Goal: Transaction & Acquisition: Purchase product/service

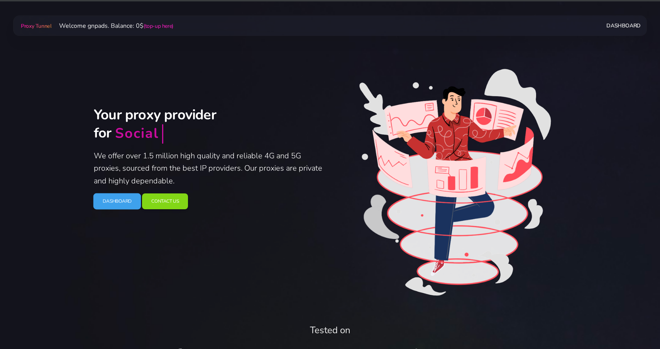
click at [125, 200] on link "Dashboard" at bounding box center [117, 201] width 48 height 16
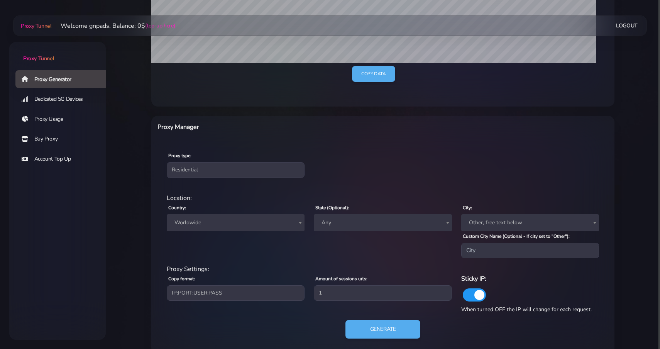
scroll to position [222, 0]
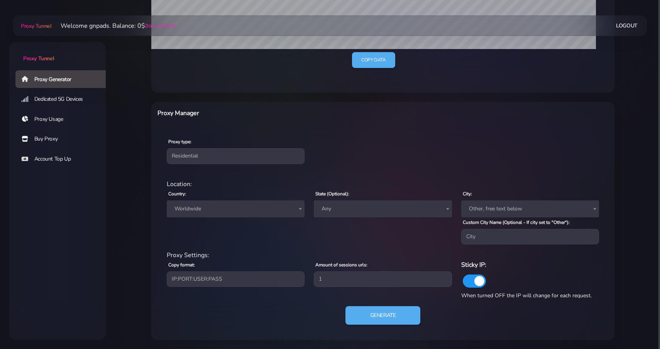
click at [227, 204] on span "Worldwide" at bounding box center [235, 208] width 129 height 11
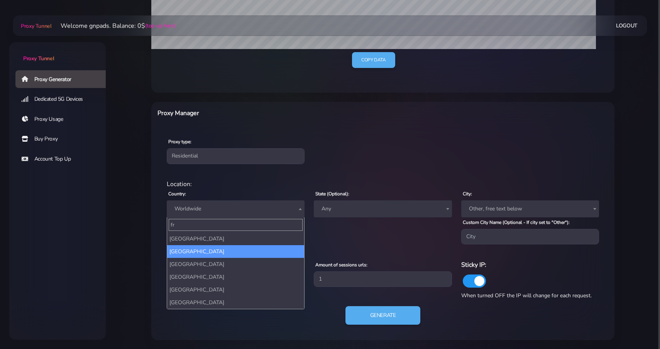
type input "fr"
select select "FR"
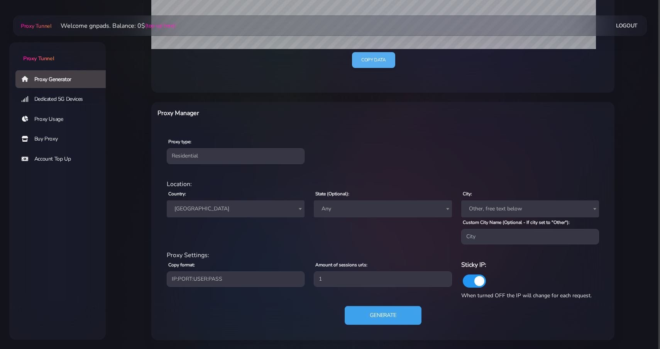
click at [388, 319] on button "Generate" at bounding box center [383, 315] width 77 height 19
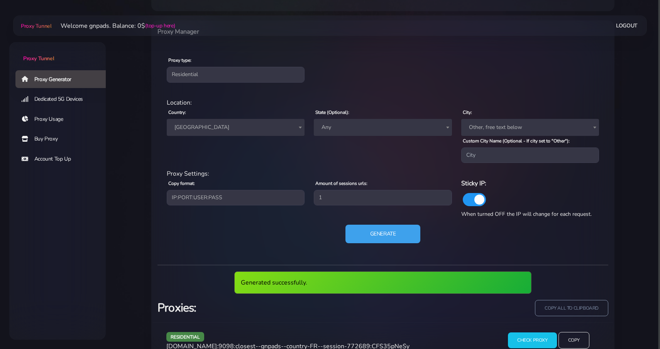
scroll to position [327, 0]
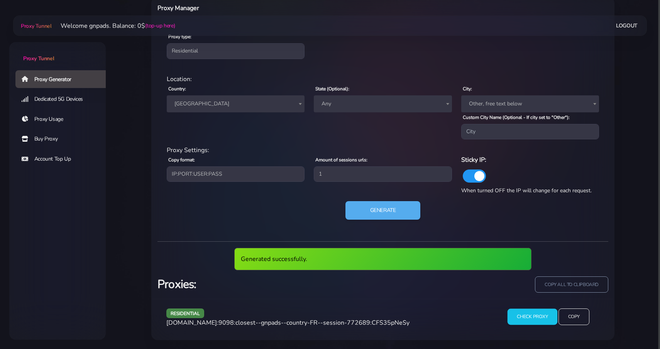
click at [540, 315] on input "Check Proxy" at bounding box center [533, 316] width 50 height 16
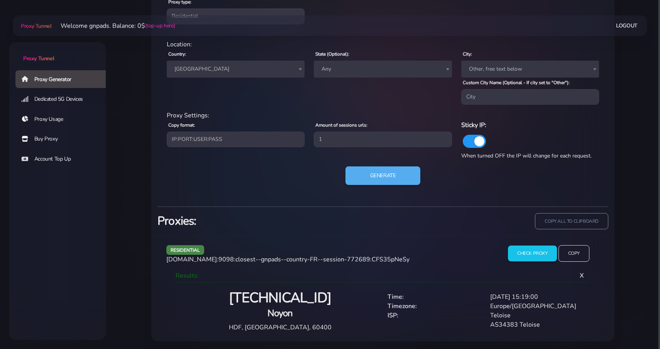
scroll to position [362, 0]
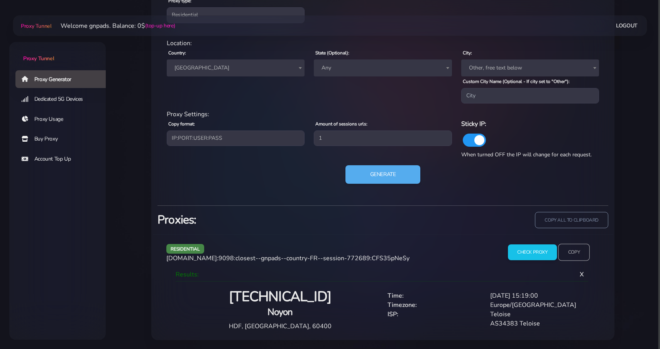
click at [579, 245] on input "Copy" at bounding box center [574, 252] width 32 height 17
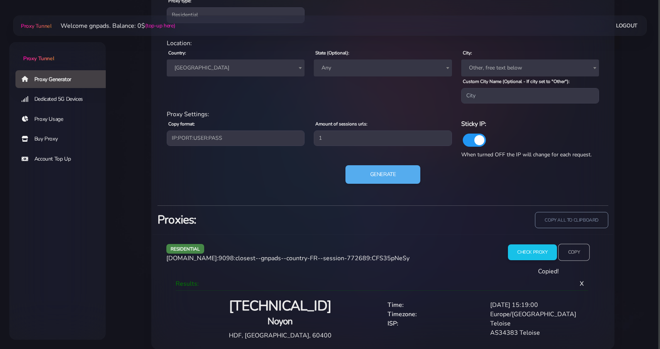
click at [578, 249] on input "Copy" at bounding box center [574, 252] width 32 height 17
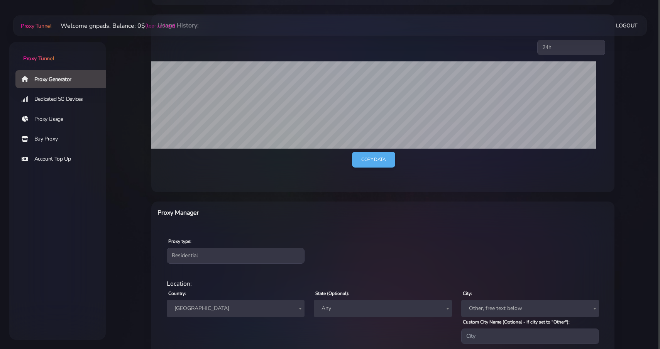
scroll to position [71, 0]
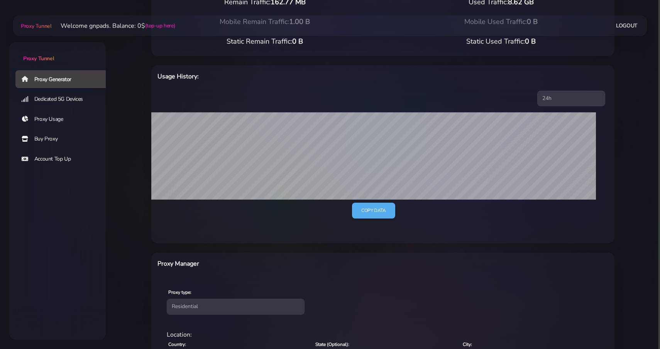
click at [135, 106] on div "Your Plans (click to add more) Remain Traffic: 162.77 MB Used Traffic: 8.62 GB …" at bounding box center [383, 294] width 510 height 676
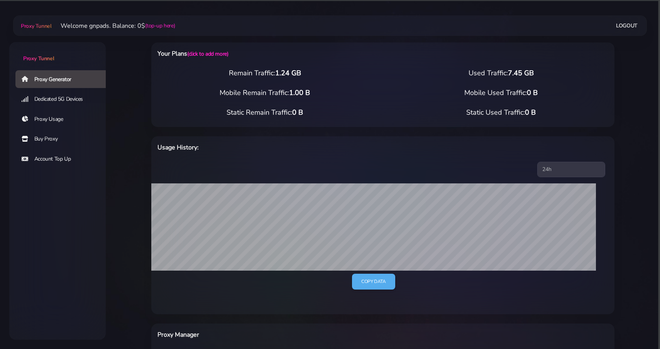
select select "FR"
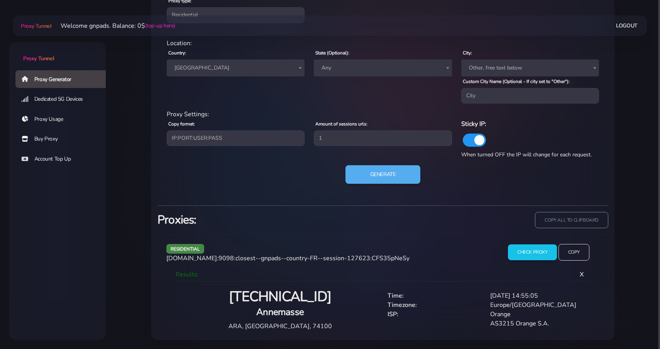
click at [61, 159] on link "Account Top Up" at bounding box center [63, 159] width 97 height 18
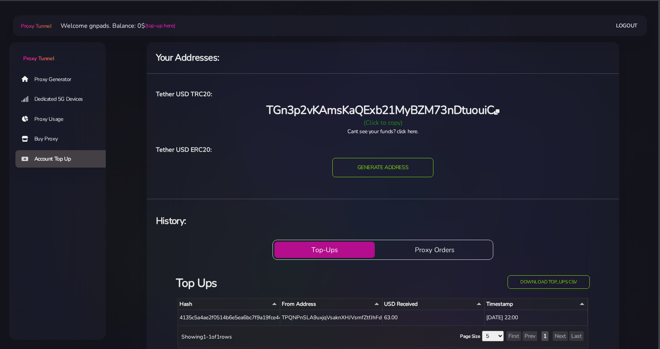
click at [499, 110] on icon at bounding box center [496, 111] width 5 height 5
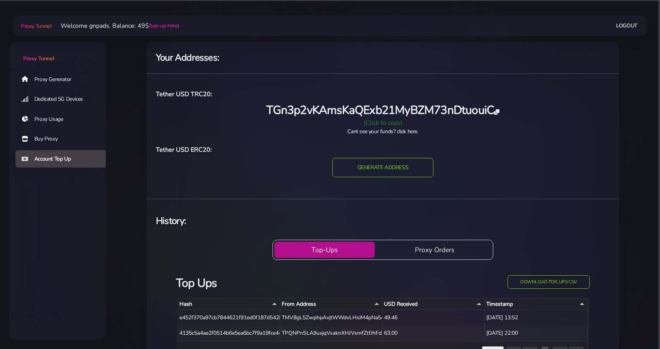
click at [56, 81] on link "Proxy Generator" at bounding box center [63, 79] width 97 height 18
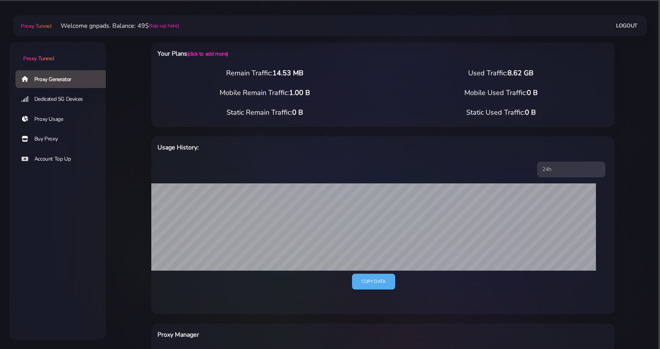
click at [54, 137] on link "Buy Proxy" at bounding box center [63, 139] width 97 height 18
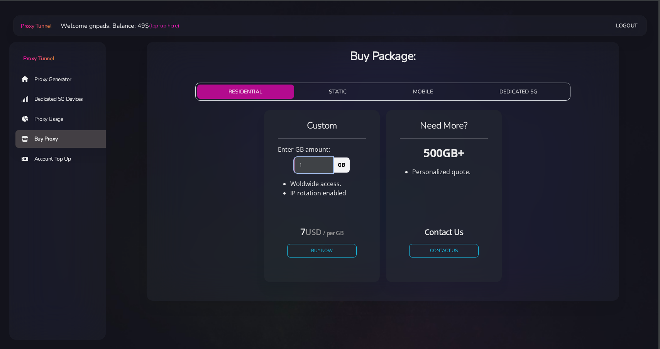
type input "1"
click at [330, 163] on input "1" at bounding box center [313, 164] width 39 height 15
click at [311, 251] on button "Buy Now" at bounding box center [321, 251] width 71 height 14
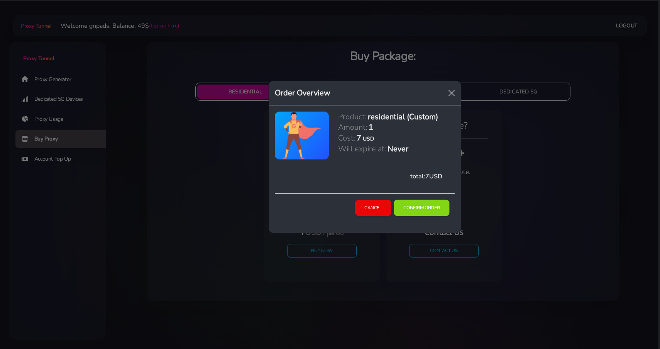
click at [424, 206] on button "Confirm Order" at bounding box center [422, 208] width 56 height 16
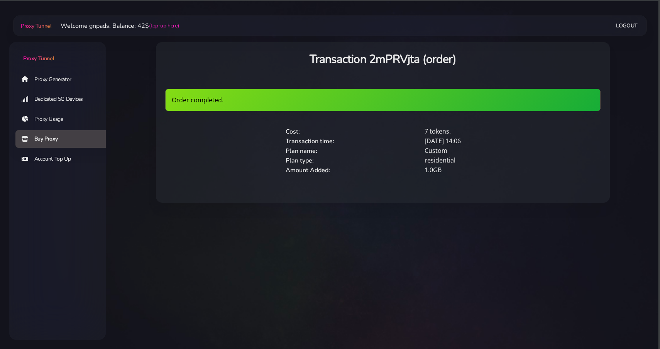
click at [75, 76] on link "Proxy Generator" at bounding box center [63, 79] width 97 height 18
